Goal: Transaction & Acquisition: Purchase product/service

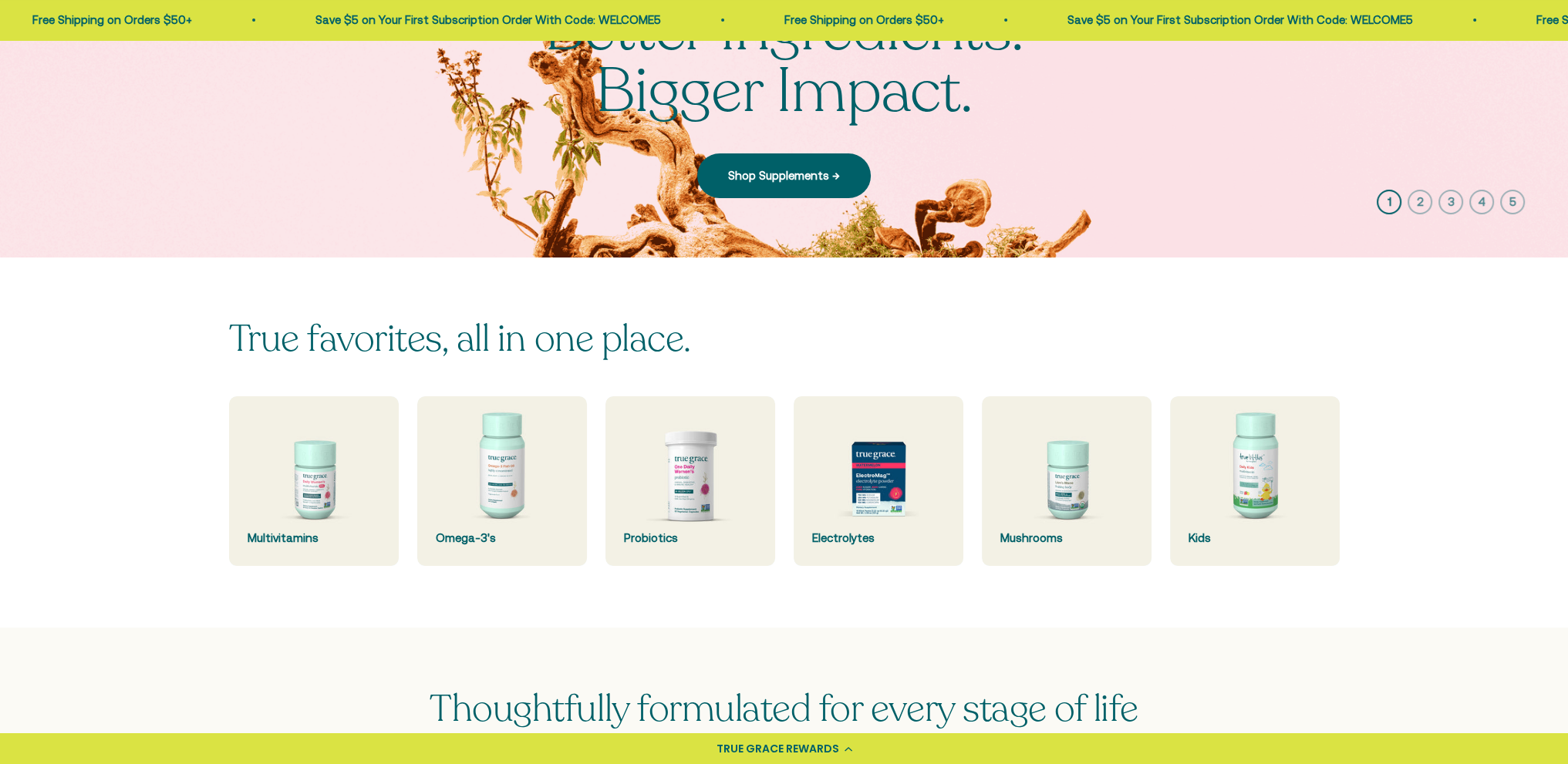
scroll to position [231, 0]
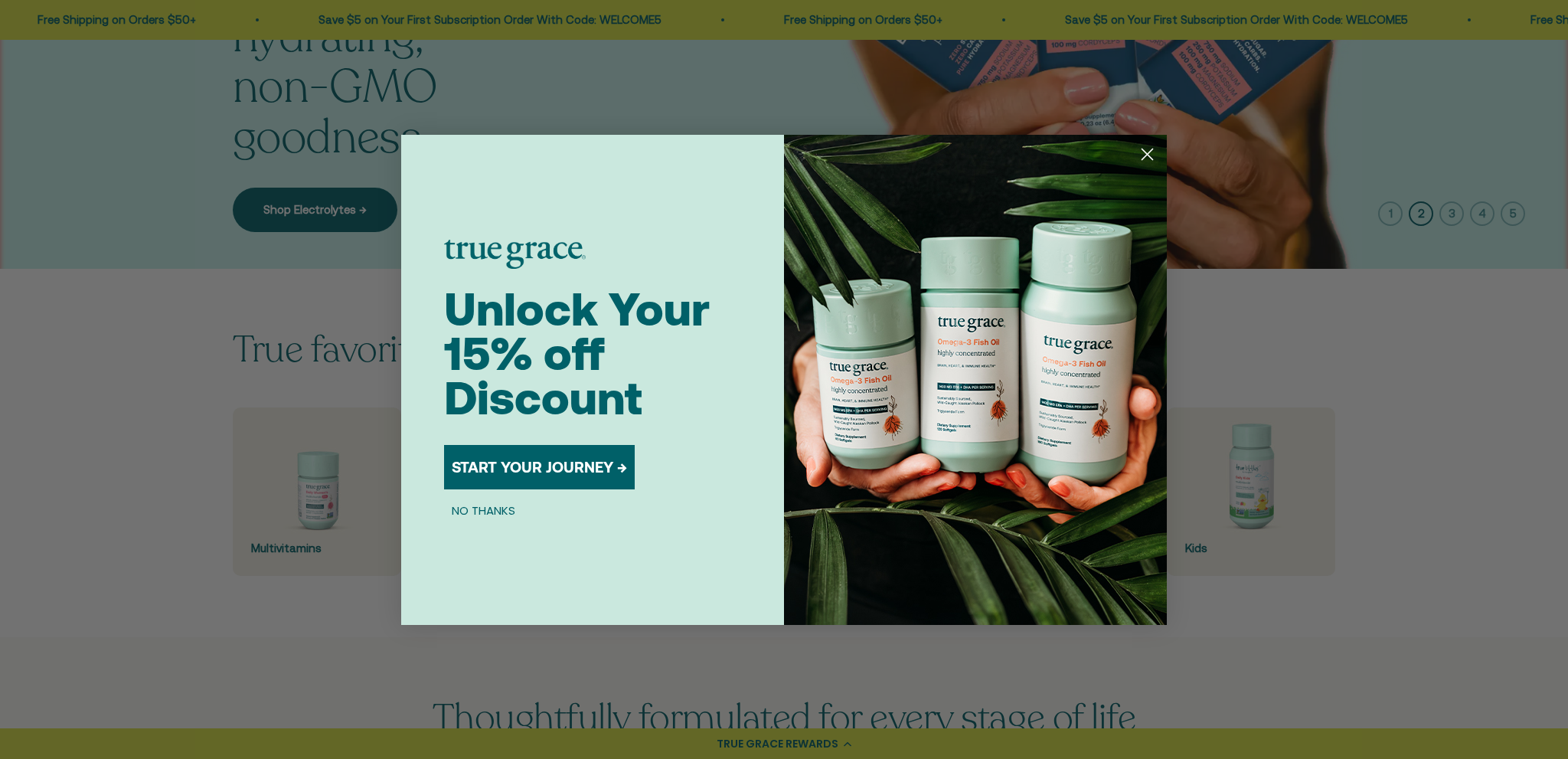
click at [1144, 150] on icon "Close dialog" at bounding box center [1148, 154] width 10 height 10
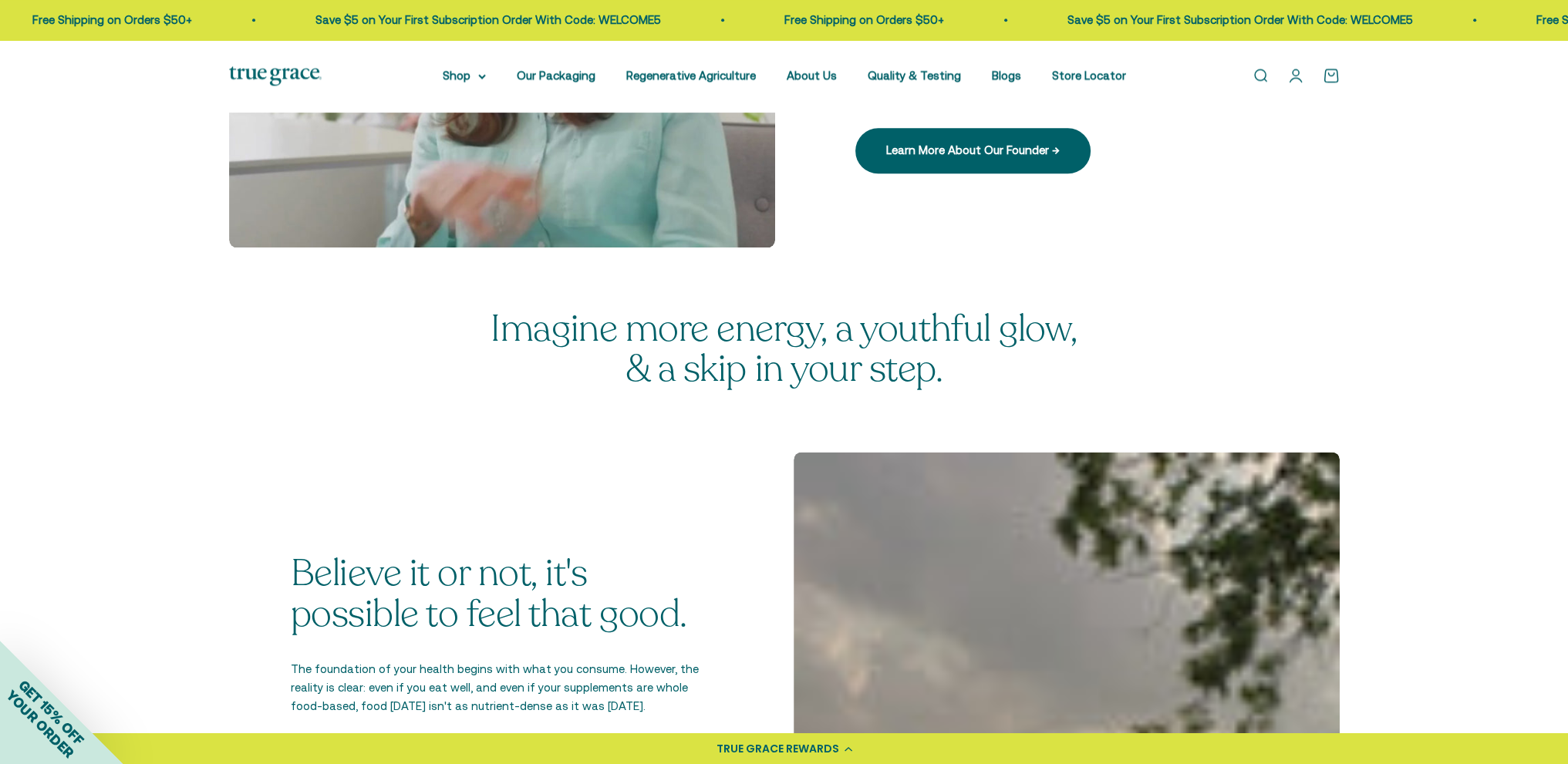
scroll to position [2492, 0]
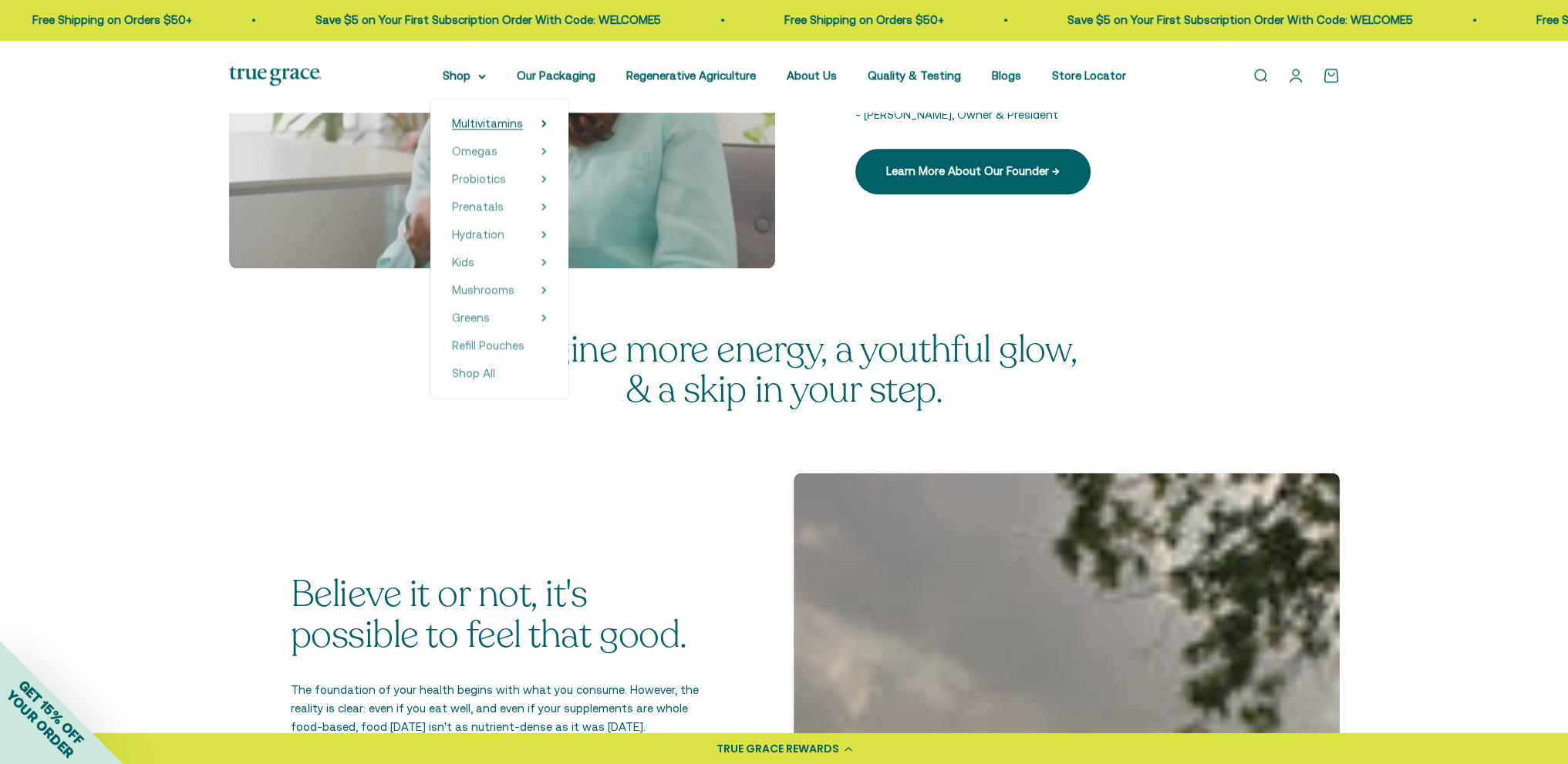
click at [487, 122] on span "Multivitamins" at bounding box center [487, 122] width 71 height 13
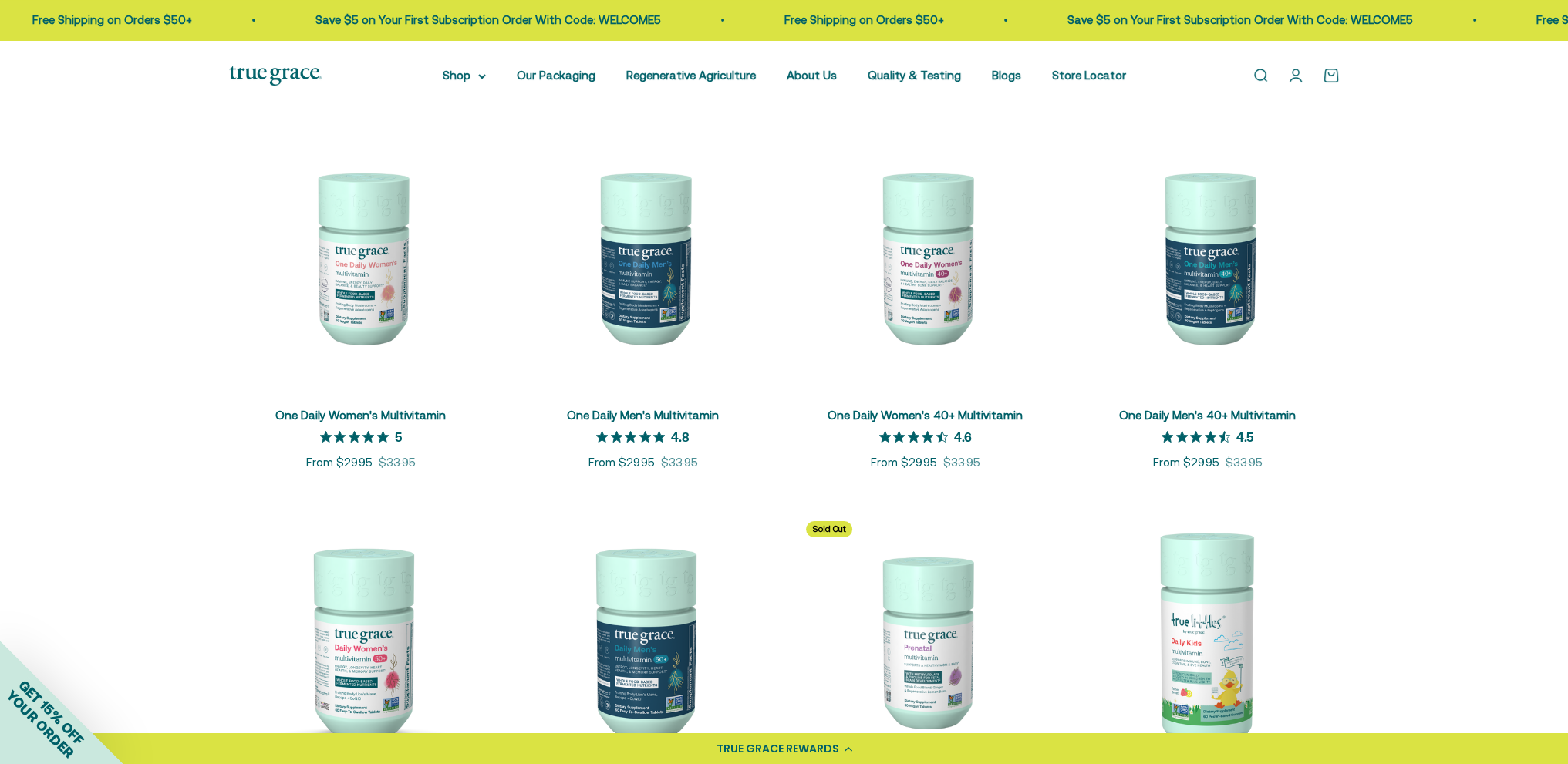
scroll to position [539, 0]
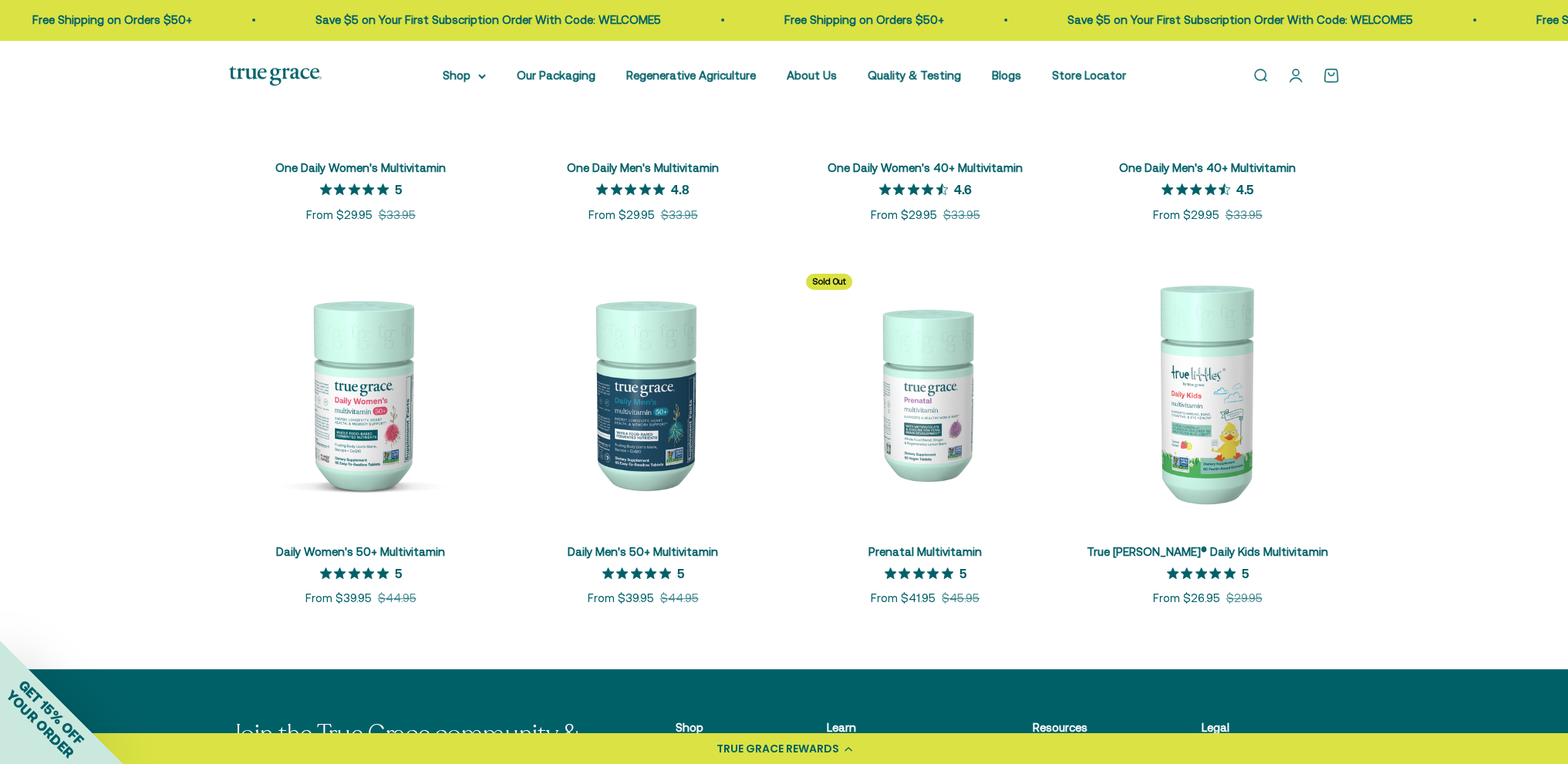
click at [341, 418] on img at bounding box center [361, 393] width 264 height 264
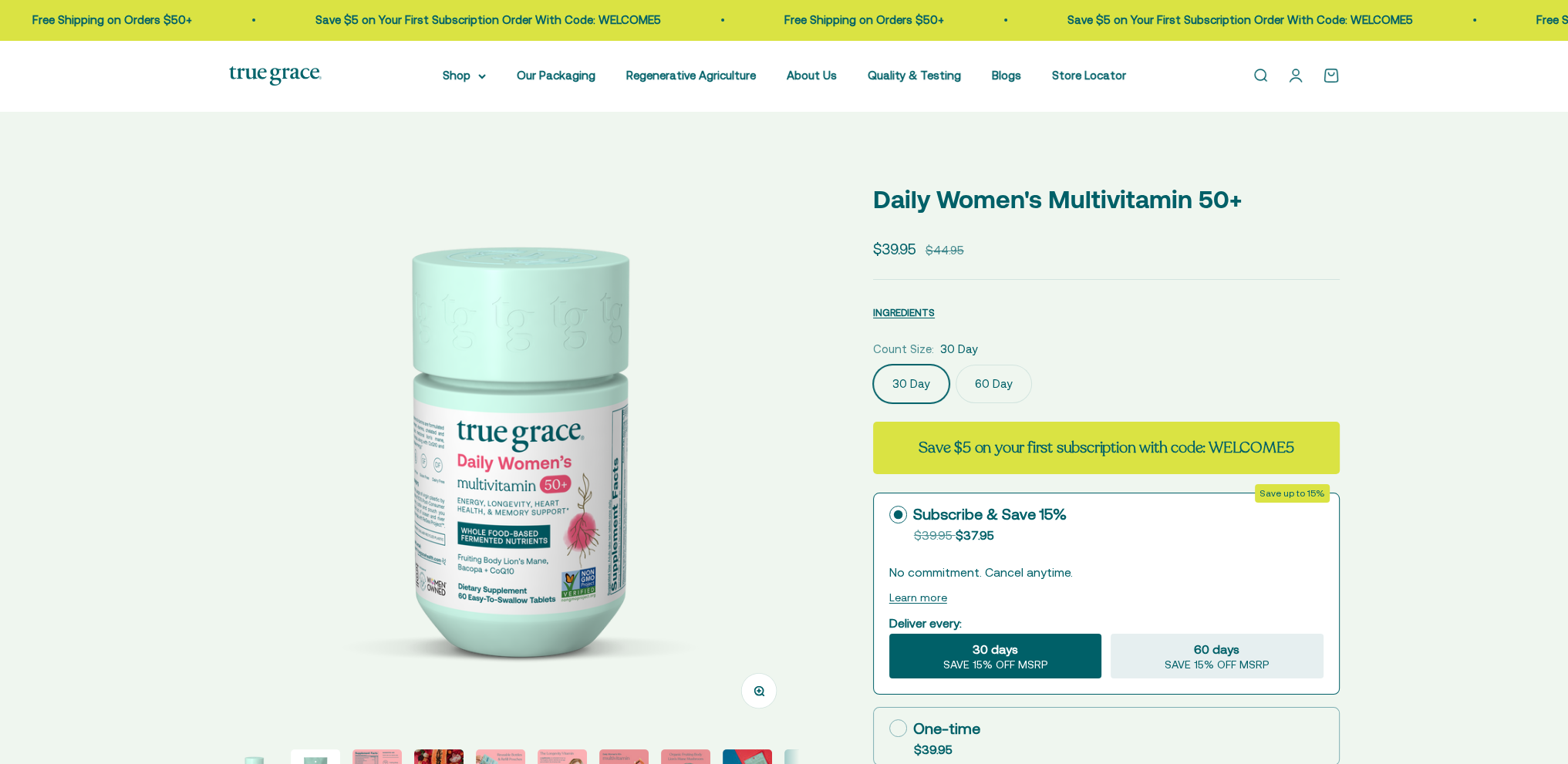
select select "3"
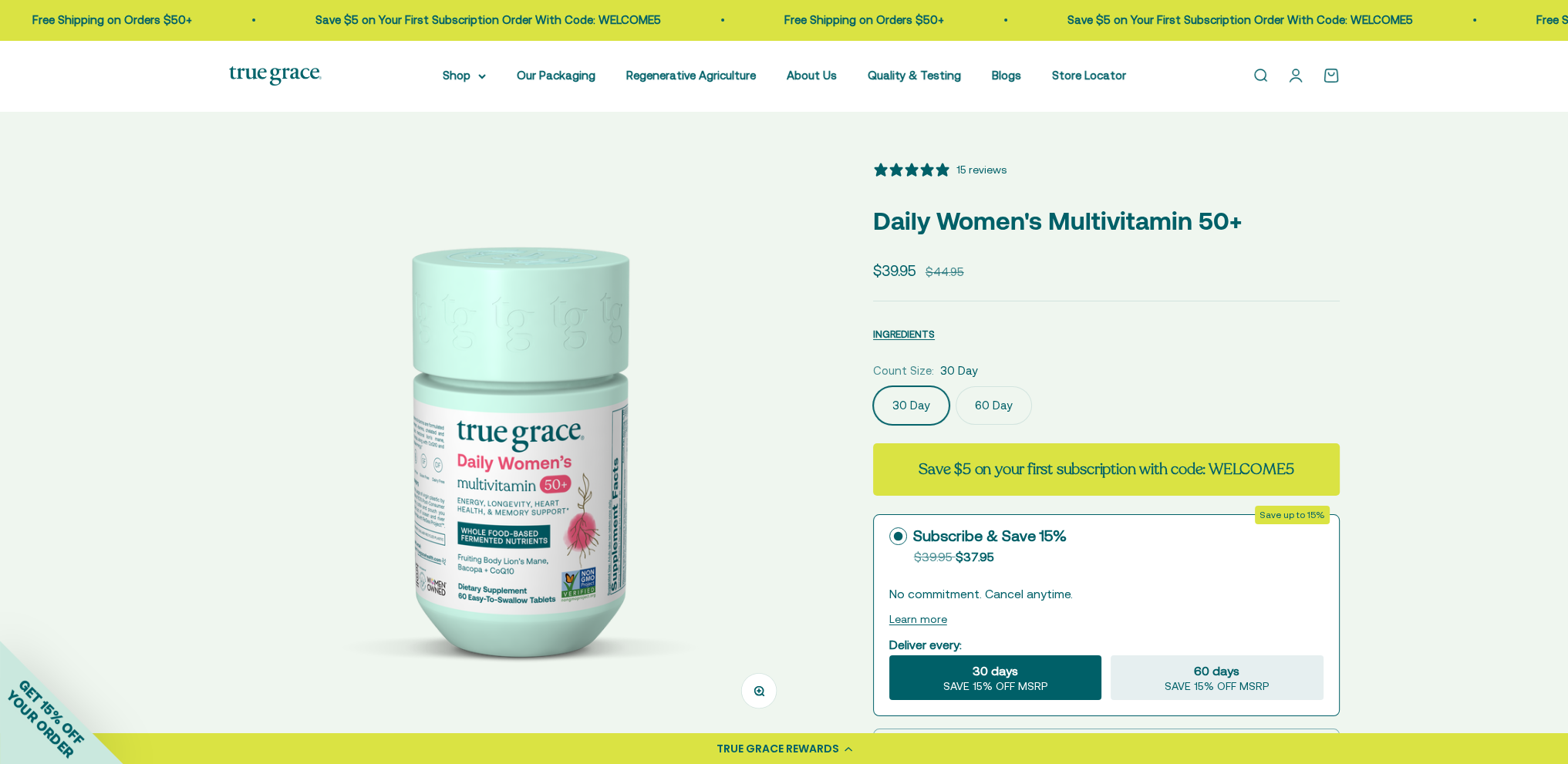
click at [1002, 408] on label "60 Day" at bounding box center [994, 405] width 76 height 38
click at [873, 386] on input "60 Day" at bounding box center [872, 385] width 1 height 1
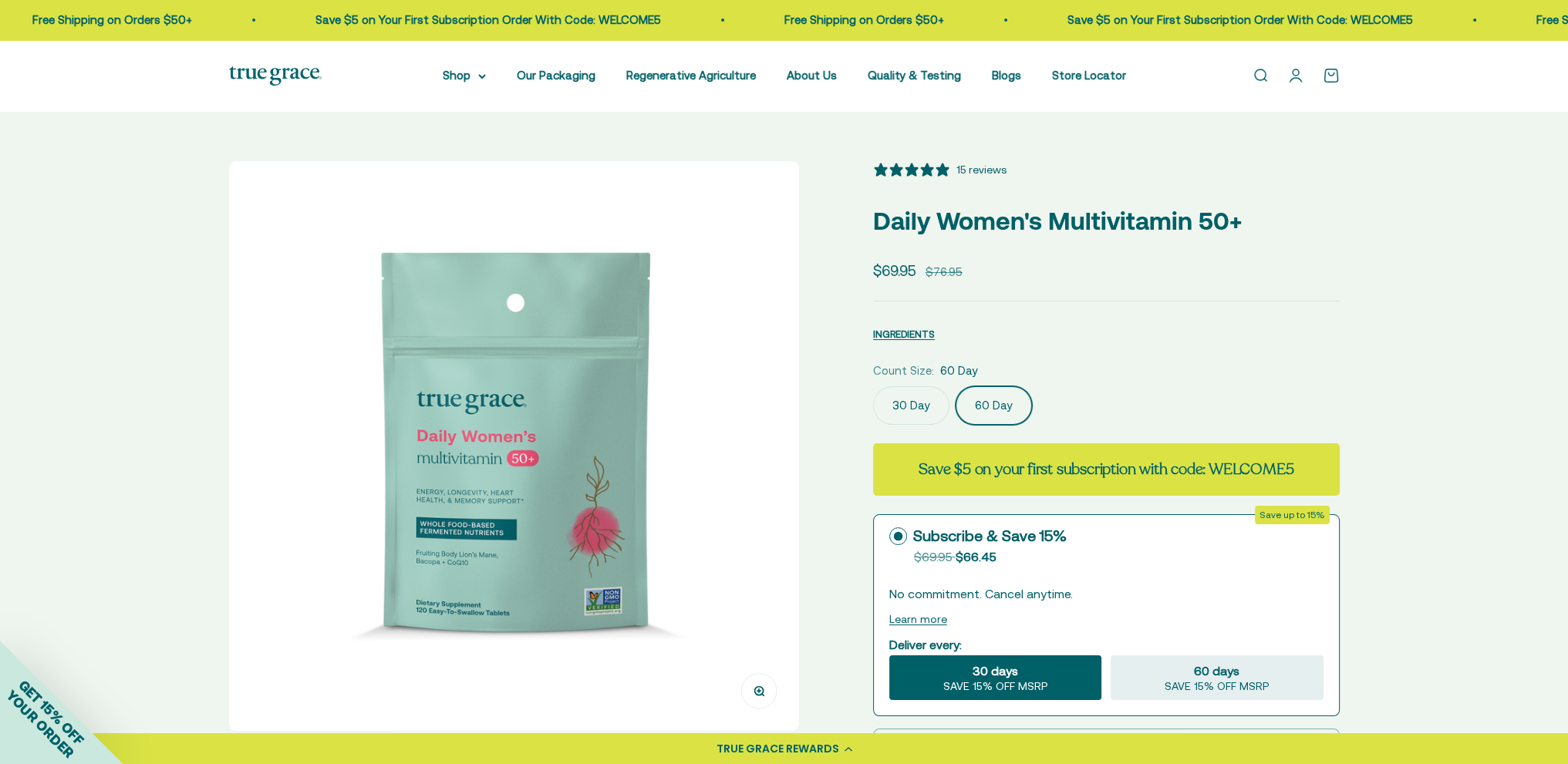
click at [916, 404] on label "30 Day" at bounding box center [911, 405] width 76 height 38
click at [873, 386] on input "30 Day" at bounding box center [872, 385] width 1 height 1
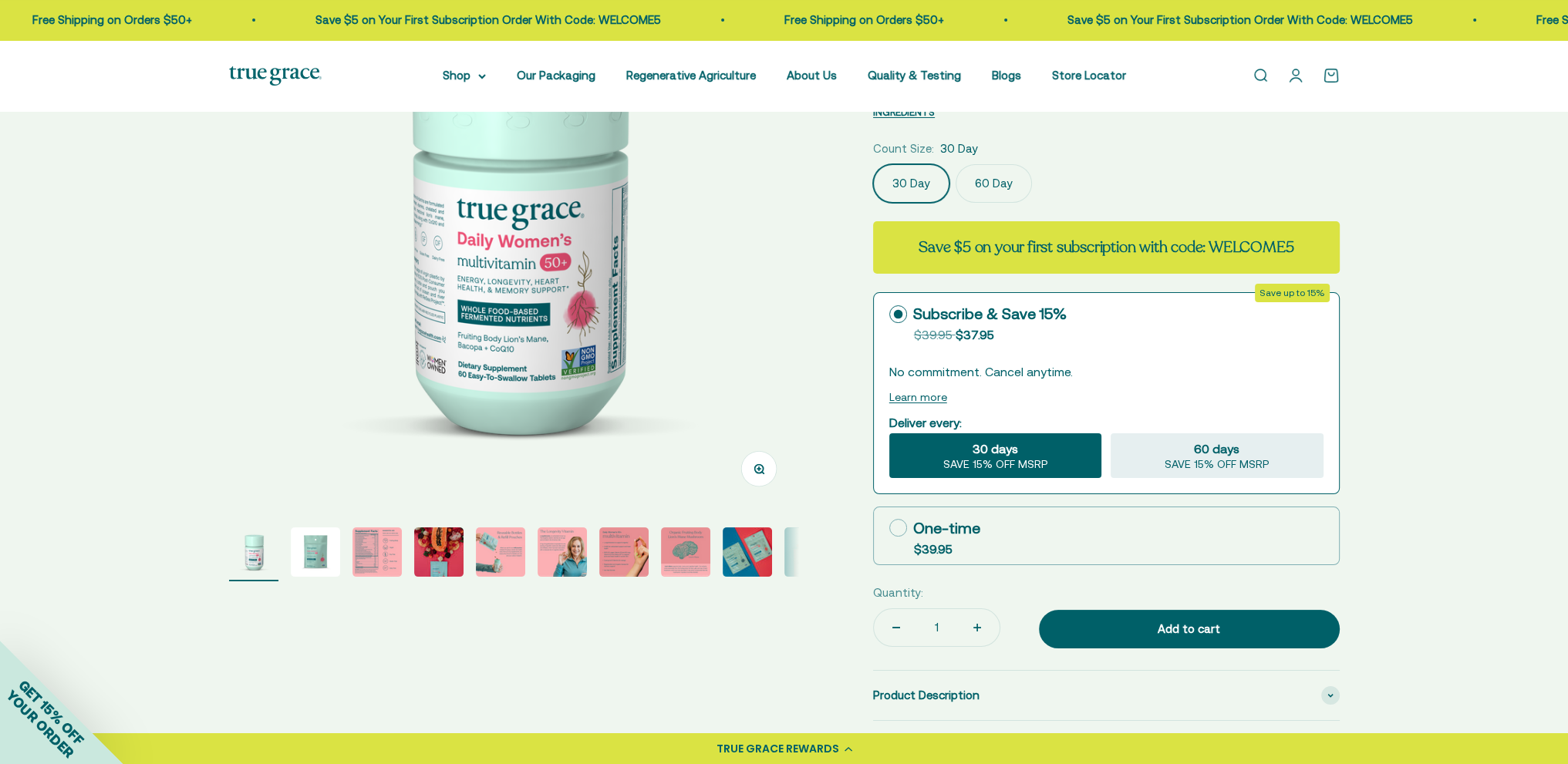
scroll to position [231, 0]
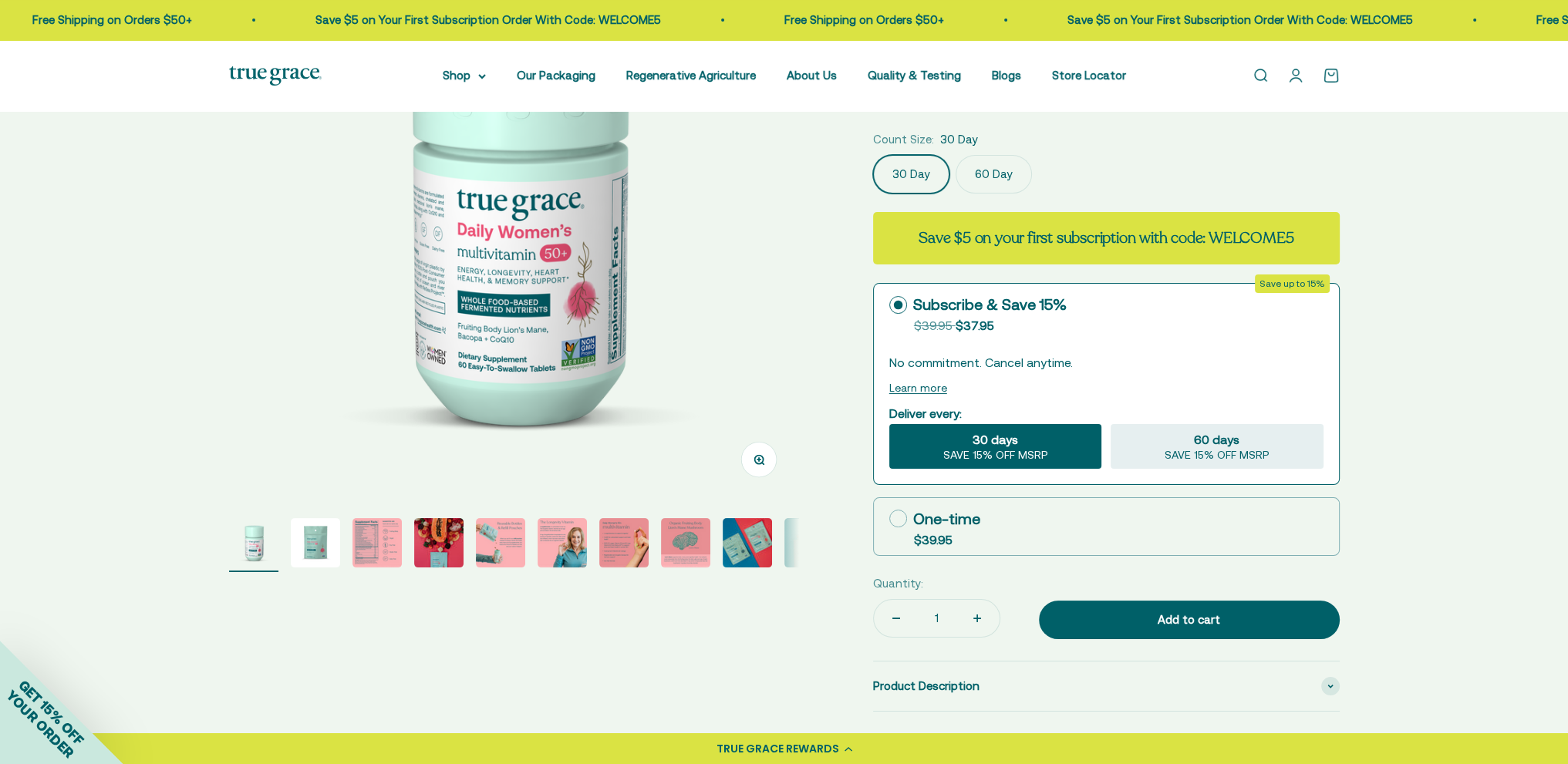
click at [923, 175] on label "30 Day" at bounding box center [911, 174] width 76 height 38
click at [873, 155] on input "30 Day" at bounding box center [872, 155] width 1 height 1
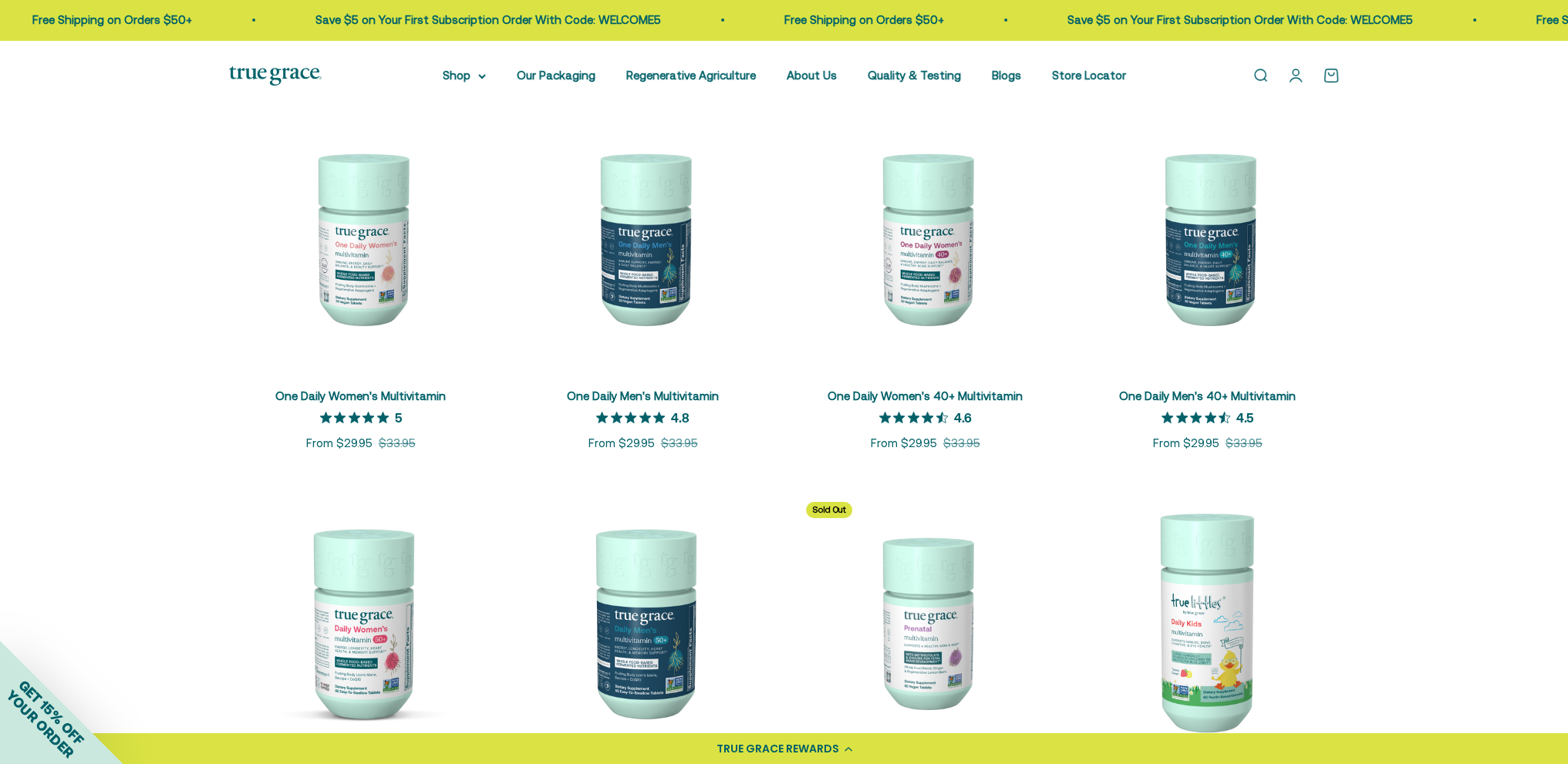
scroll to position [308, 0]
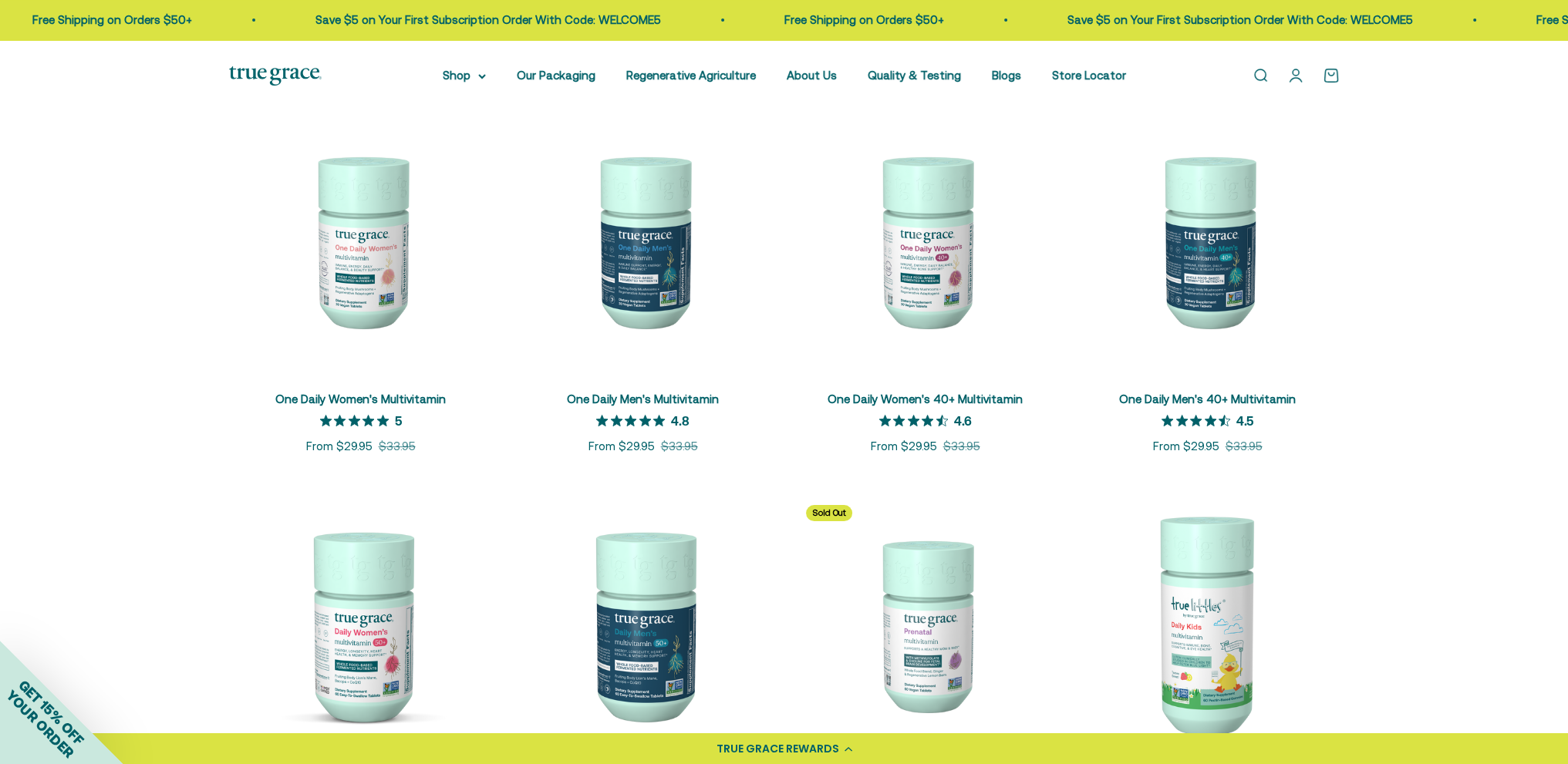
click at [638, 263] on img at bounding box center [644, 240] width 264 height 264
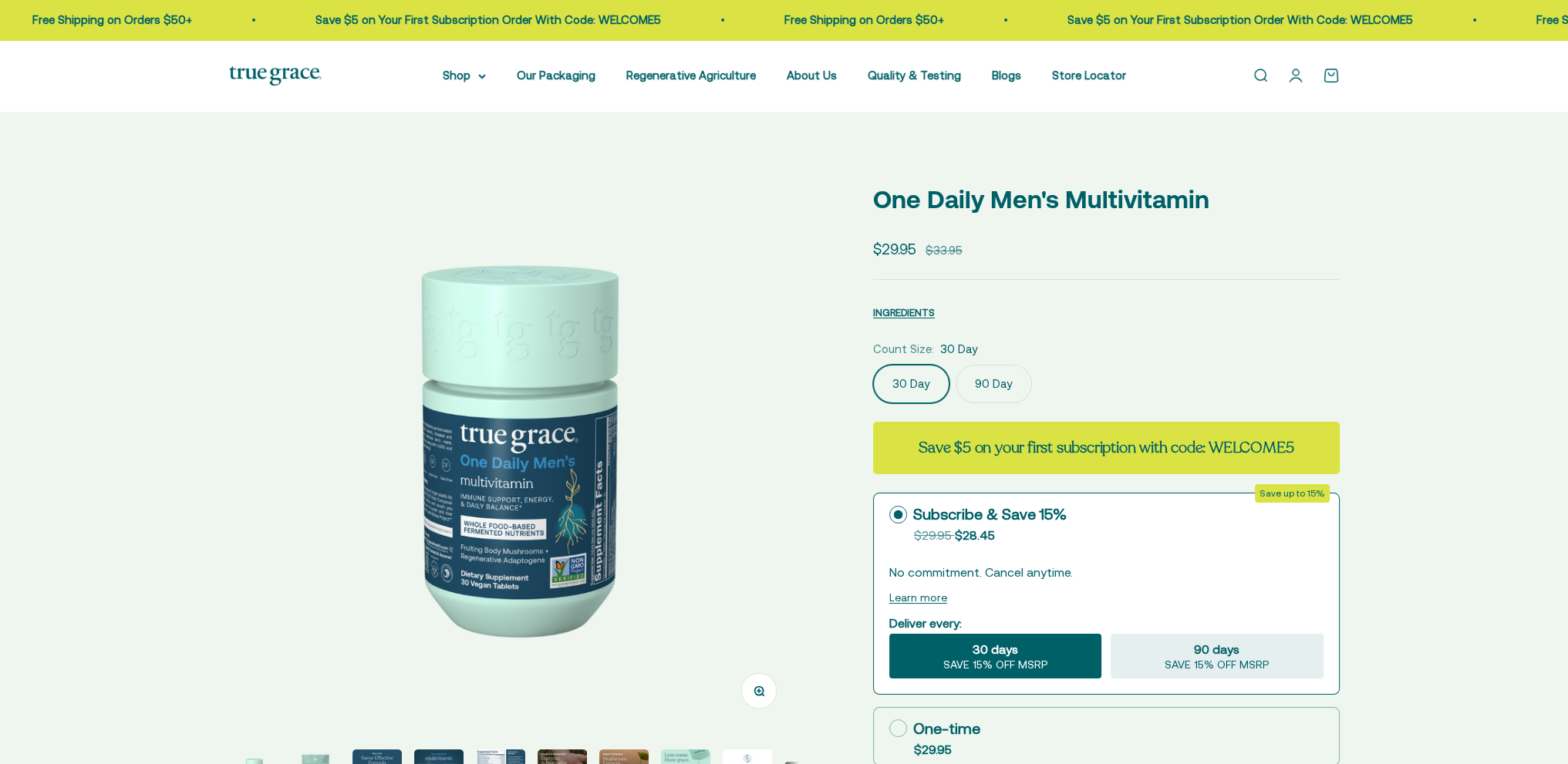
select select "3"
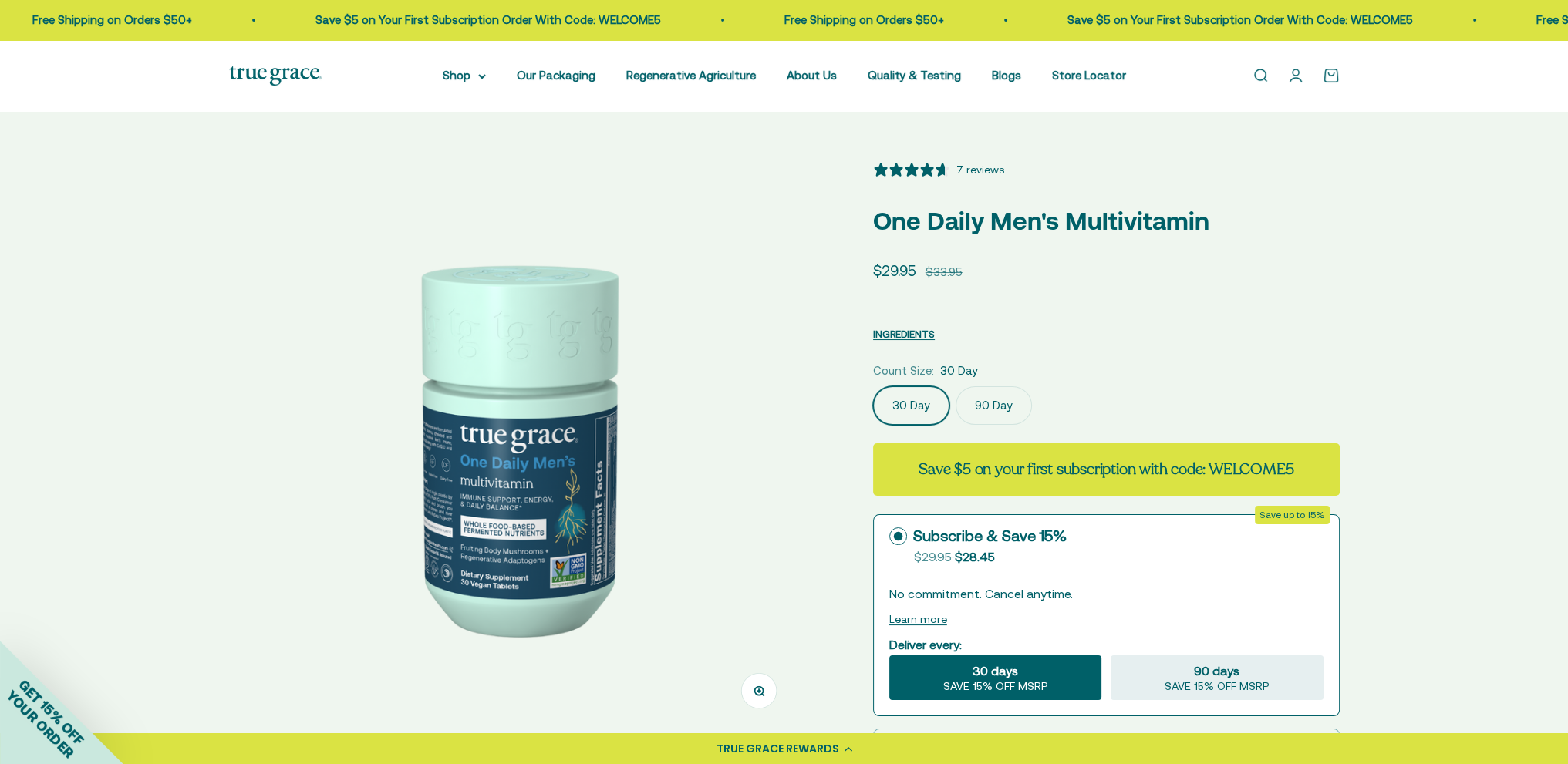
scroll to position [77, 0]
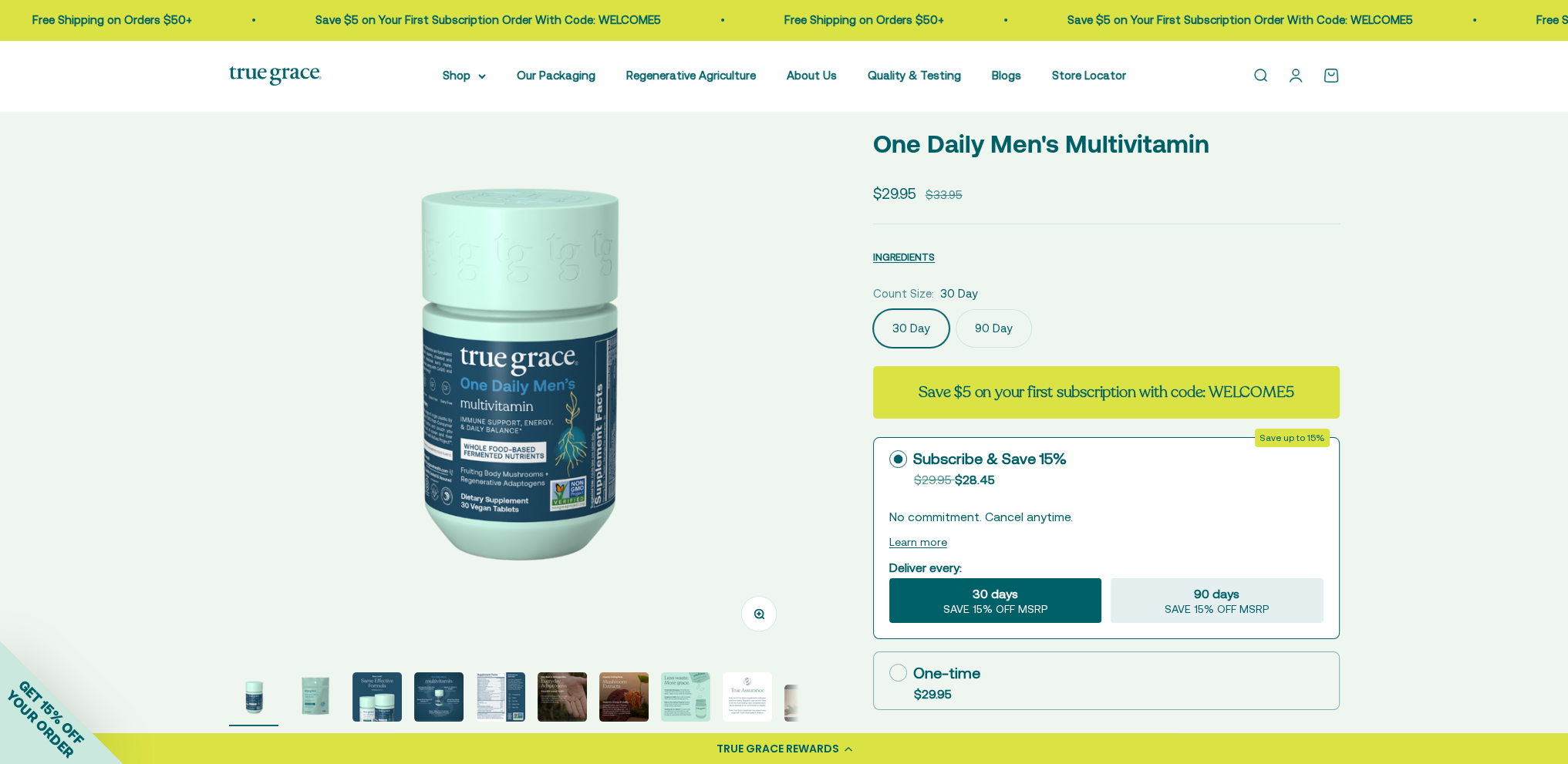
click at [1000, 330] on label "90 Day" at bounding box center [994, 328] width 76 height 38
click at [873, 309] on input "90 Day" at bounding box center [872, 308] width 1 height 1
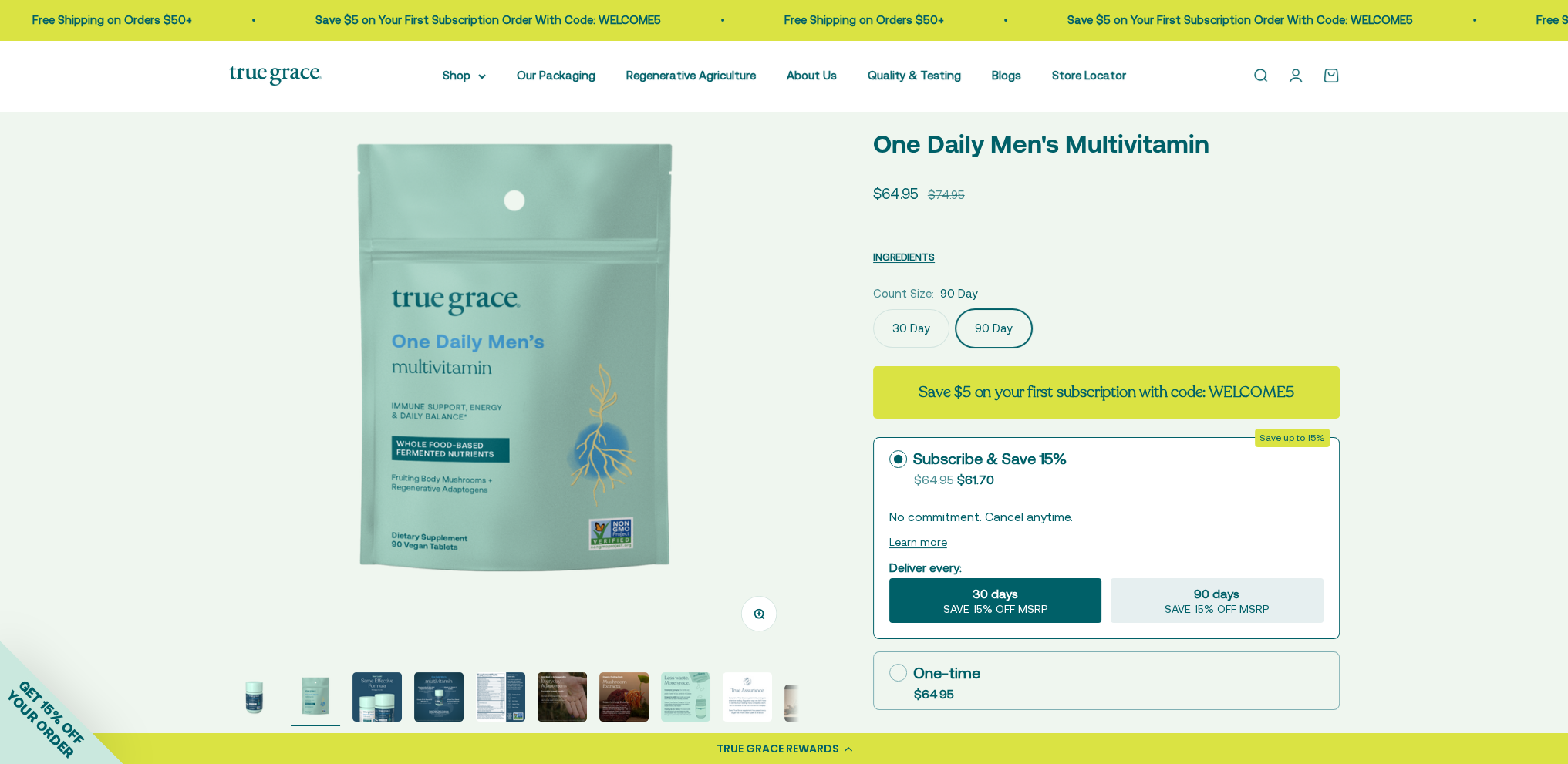
click at [910, 319] on label "30 Day" at bounding box center [911, 328] width 76 height 38
click at [873, 309] on input "30 Day" at bounding box center [872, 308] width 1 height 1
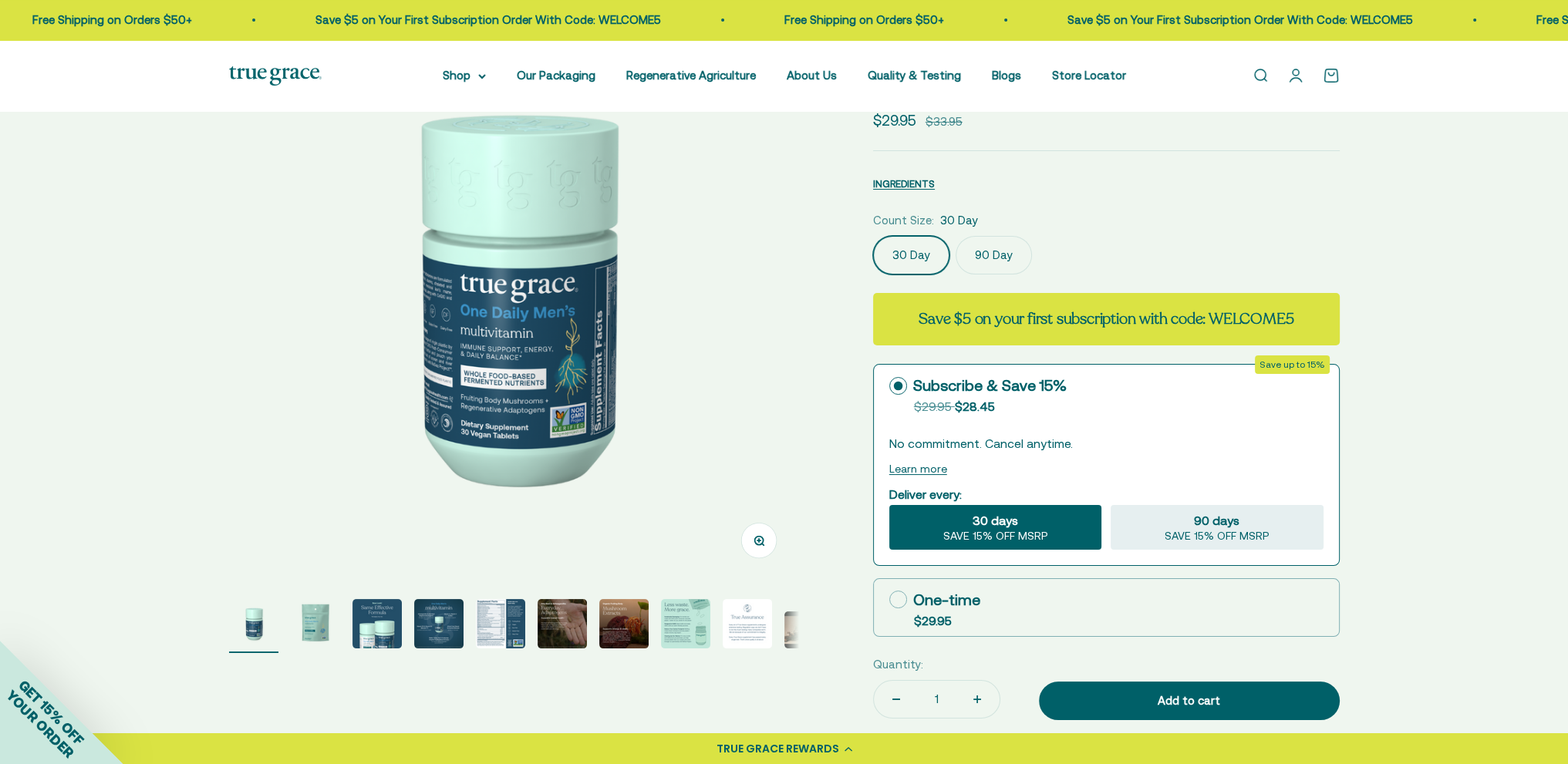
scroll to position [155, 0]
